Goal: Task Accomplishment & Management: Manage account settings

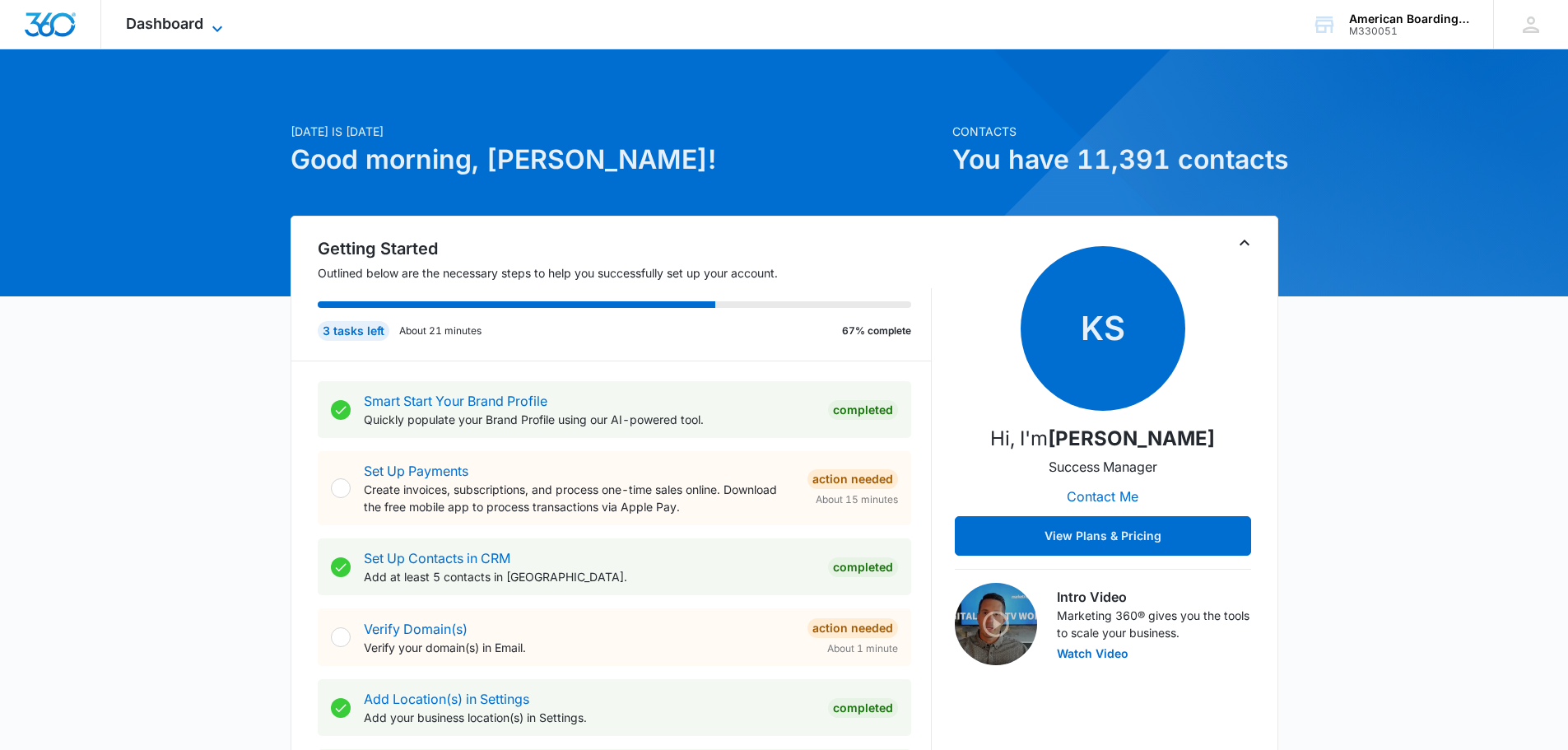
click at [218, 24] on icon at bounding box center [216, 29] width 19 height 19
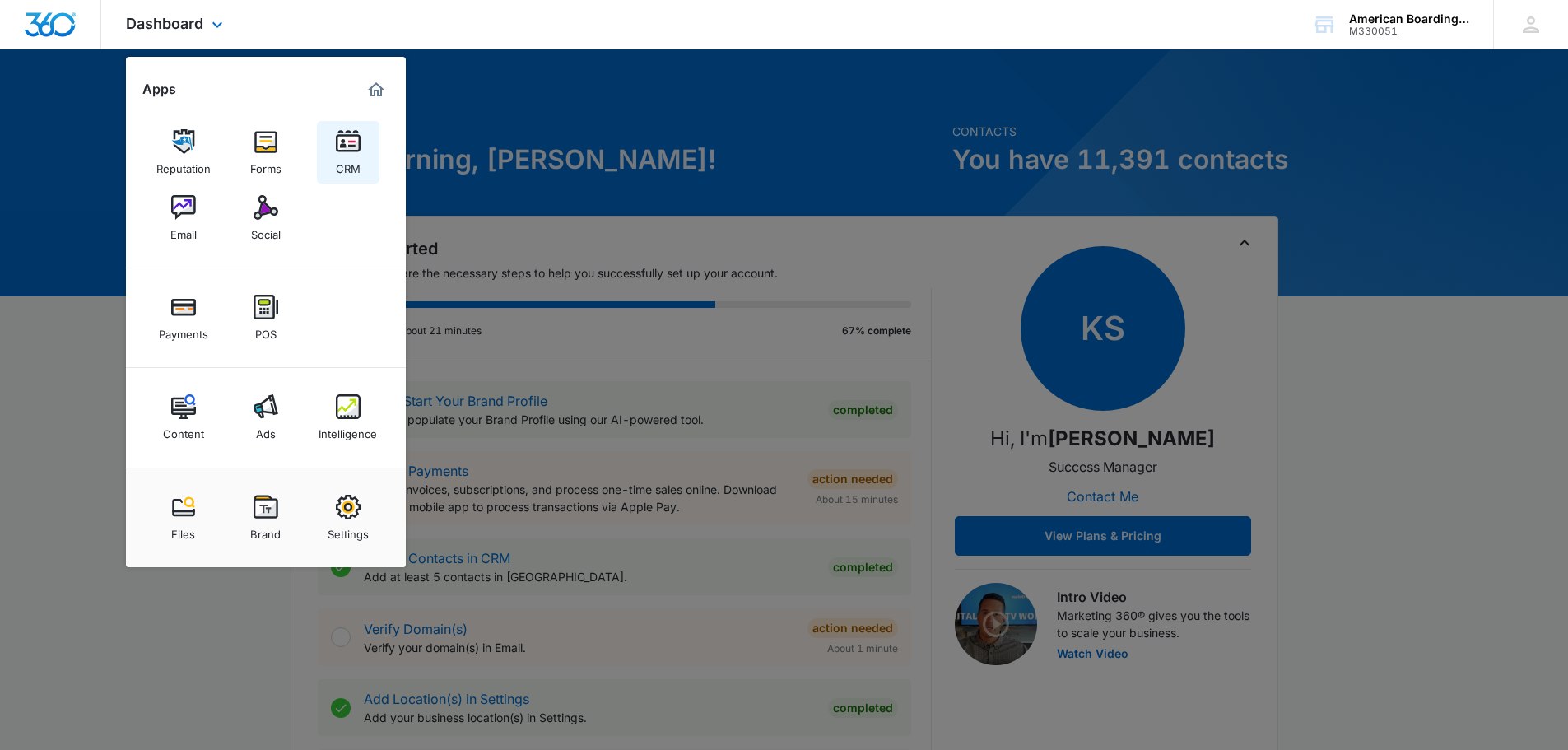
click at [351, 143] on img at bounding box center [348, 141] width 25 height 25
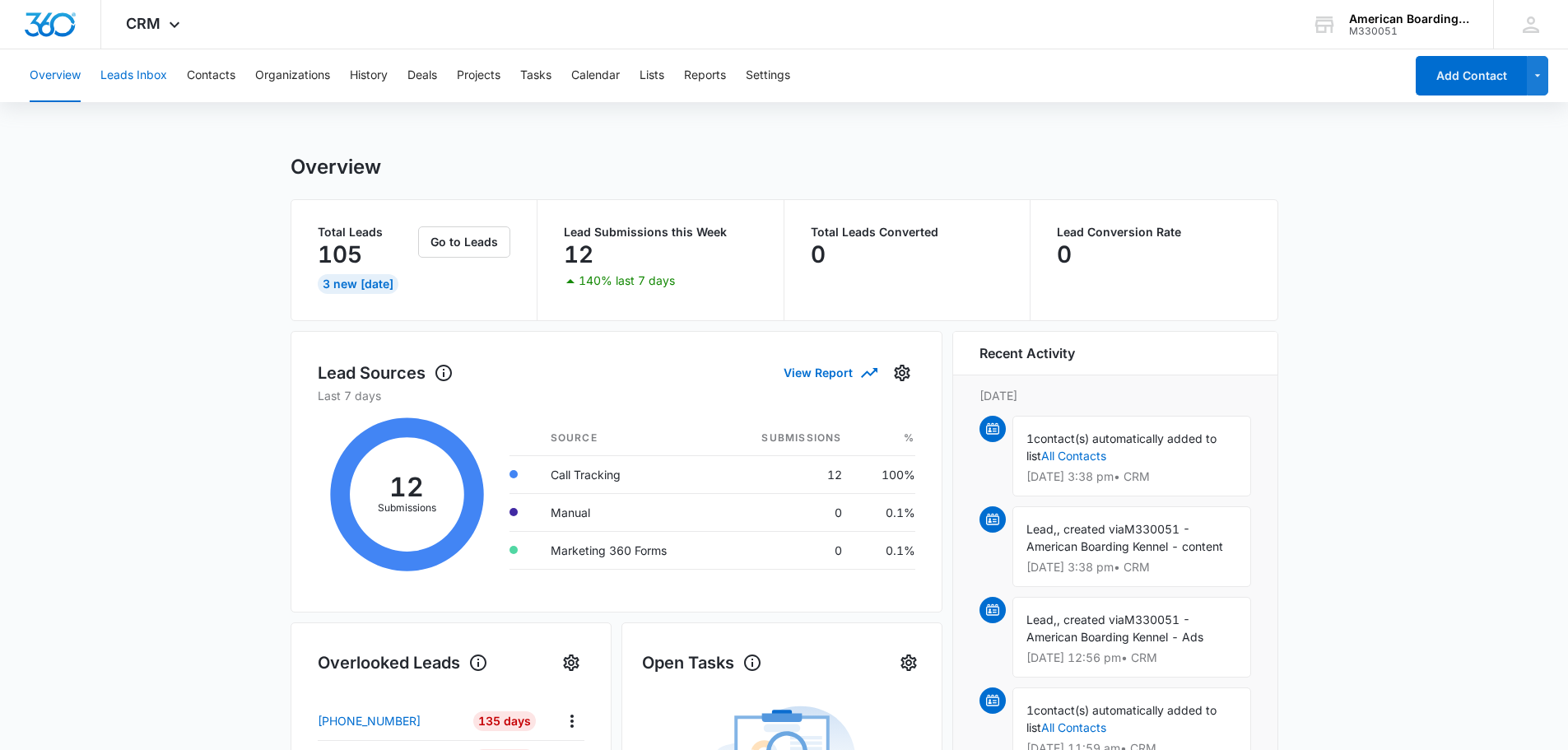
click at [151, 75] on button "Leads Inbox" at bounding box center [133, 75] width 66 height 52
